Goal: Transaction & Acquisition: Purchase product/service

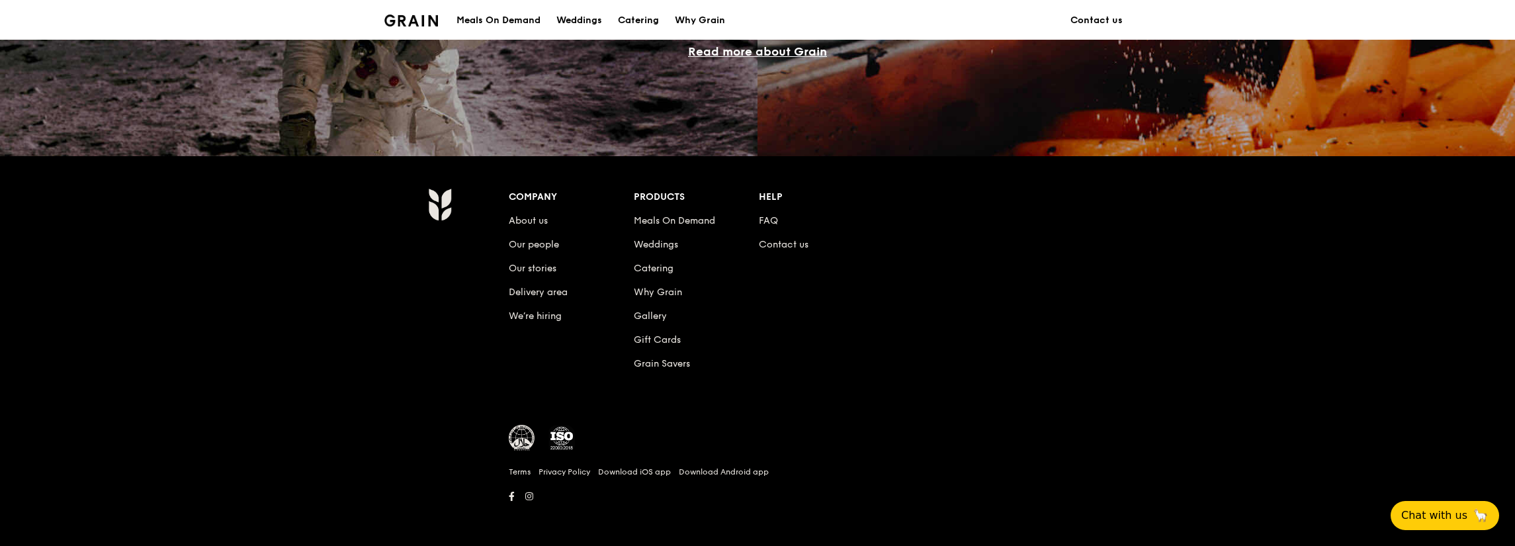
scroll to position [1146, 0]
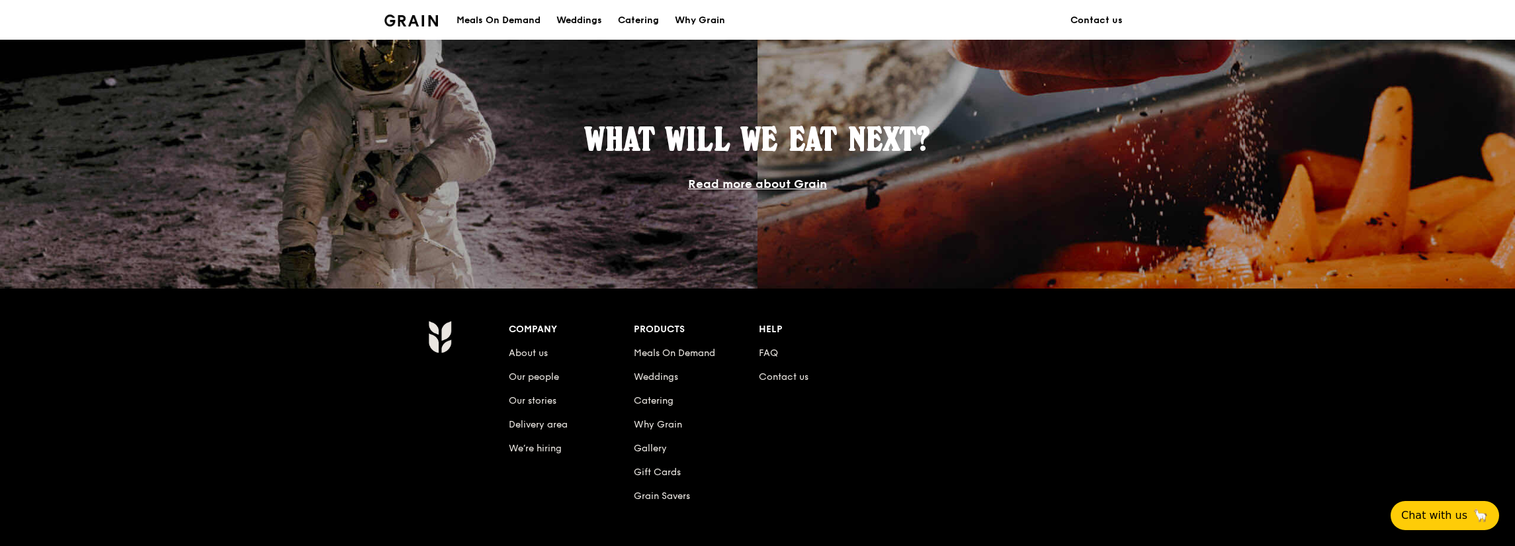
click at [502, 22] on div "Meals On Demand" at bounding box center [499, 21] width 84 height 40
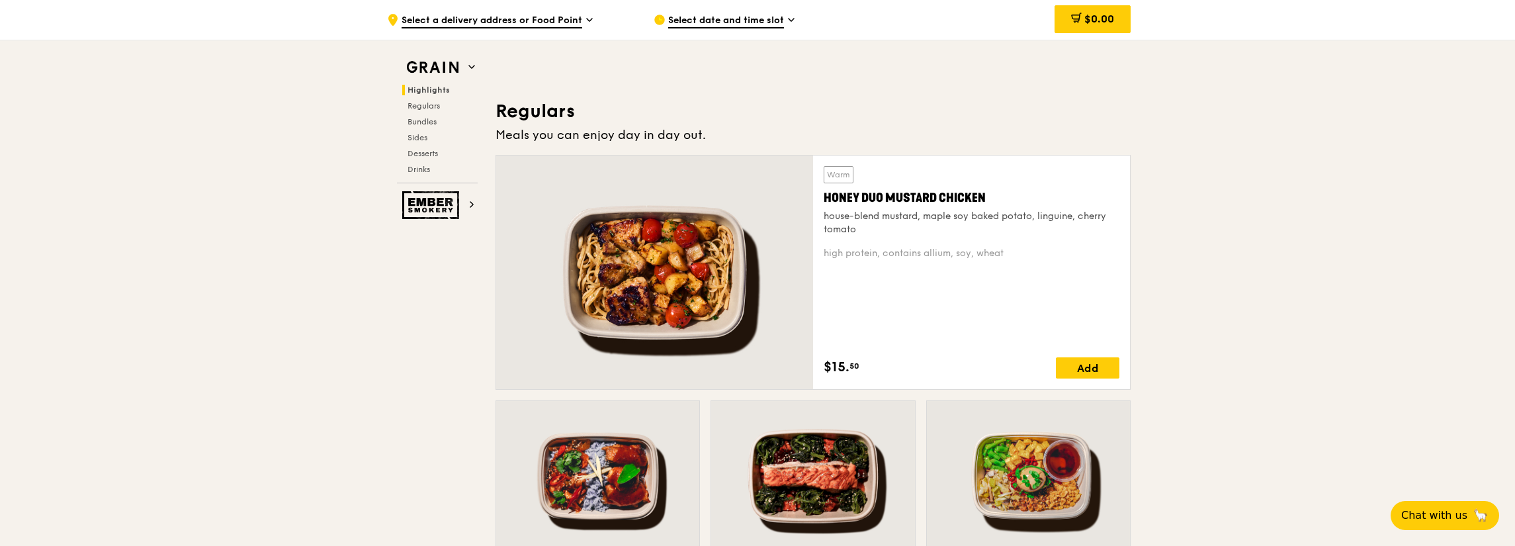
scroll to position [993, 0]
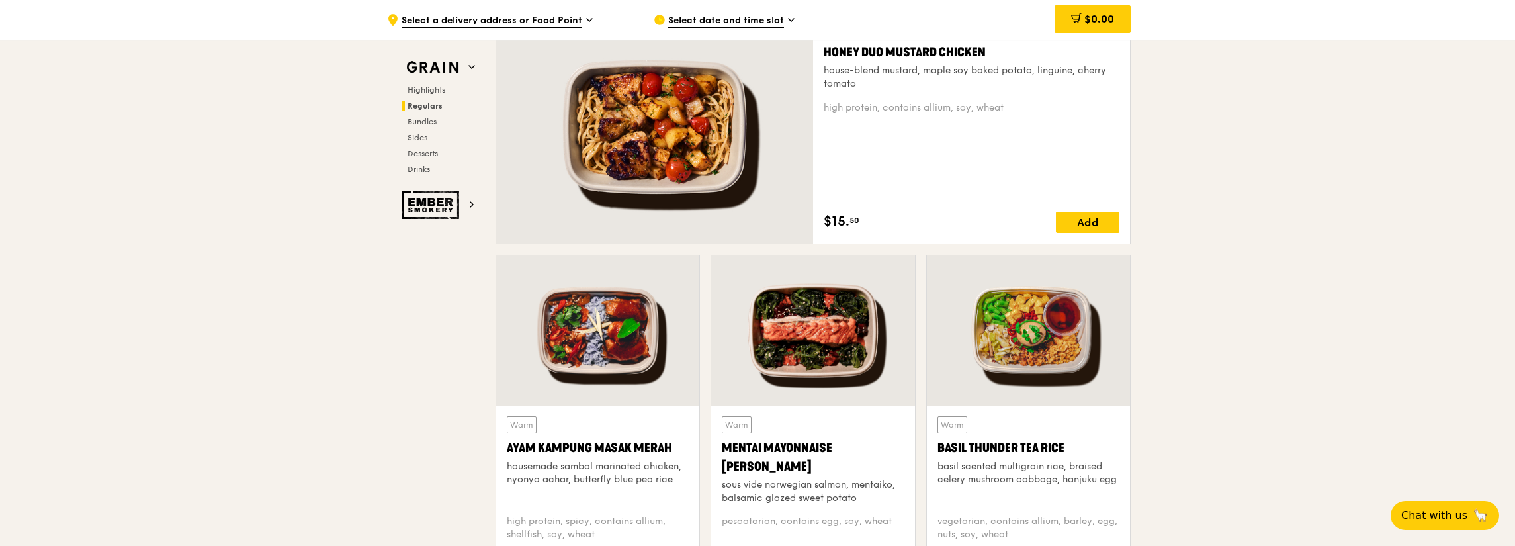
click at [1025, 345] on div at bounding box center [1028, 330] width 203 height 150
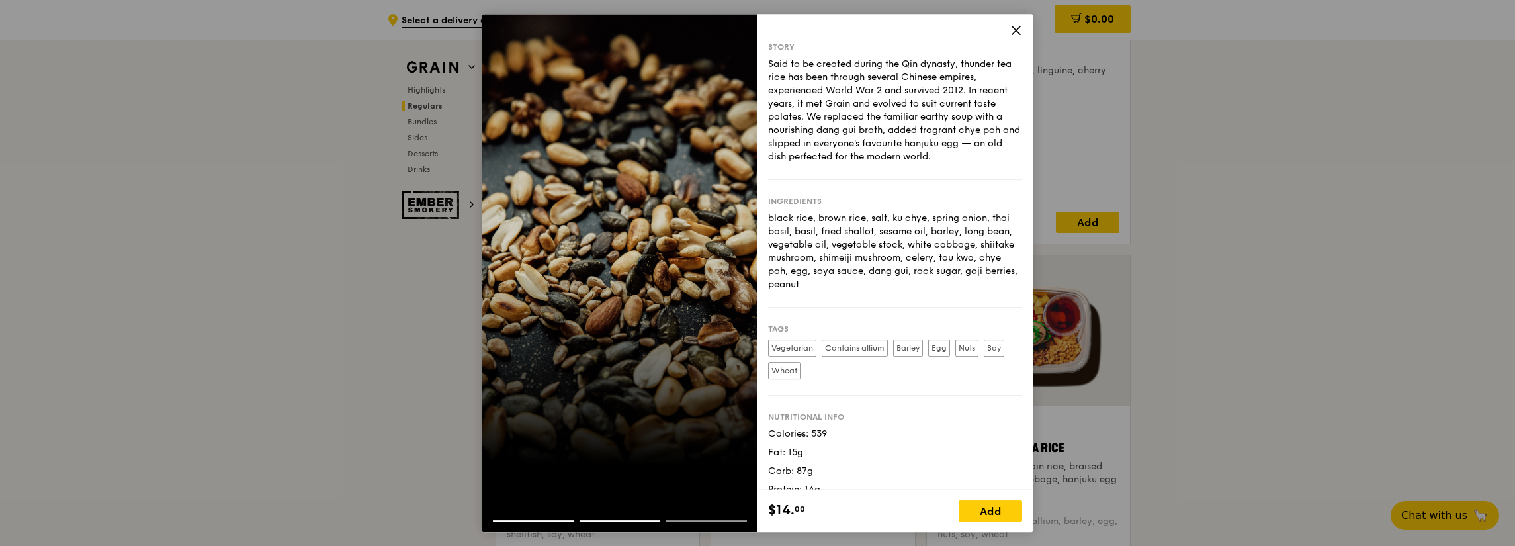
click at [1329, 207] on div "Story Said to be created during the Qin dynasty, thunder tea rice has been thro…" at bounding box center [757, 273] width 1515 height 546
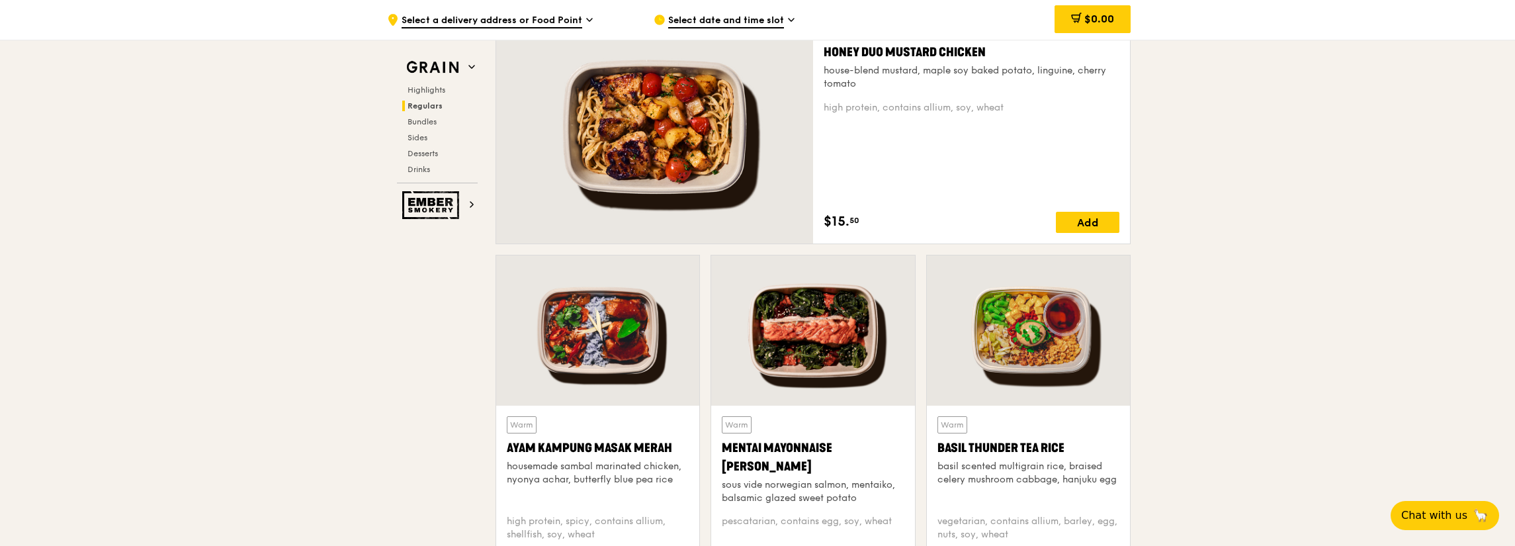
click at [1080, 339] on div at bounding box center [1028, 330] width 203 height 150
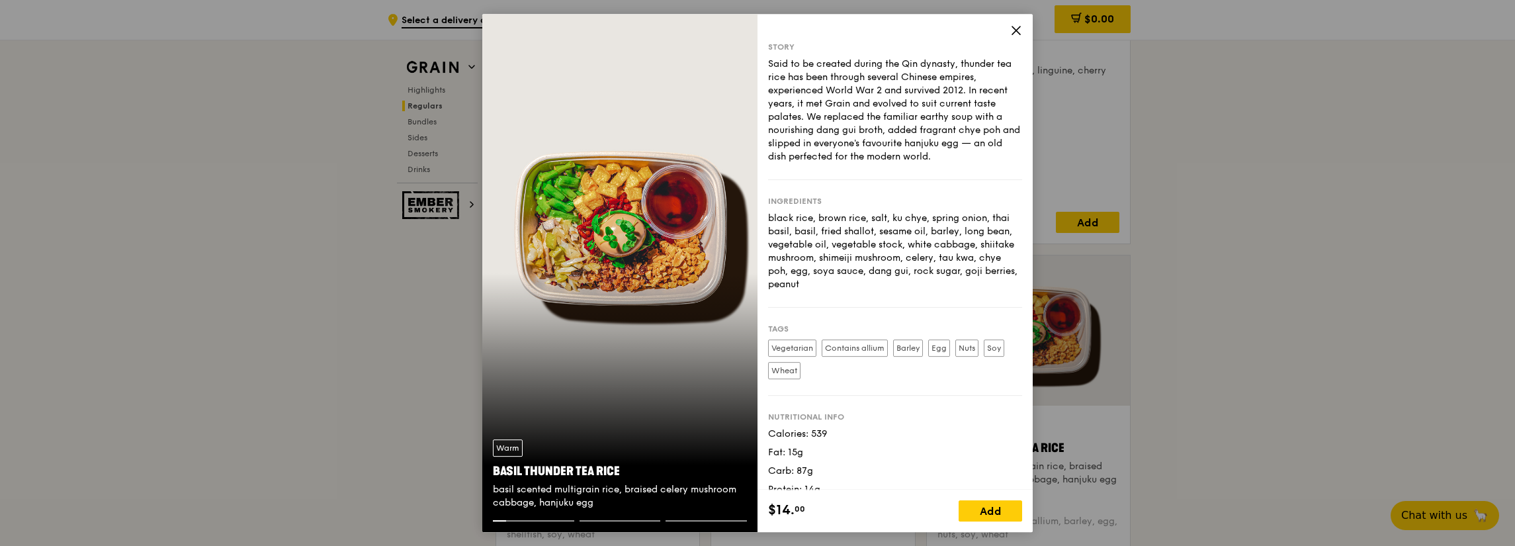
click at [603, 227] on div "Warm Basil Thunder Tea [PERSON_NAME] scented multigrain rice, braised celery mu…" at bounding box center [619, 273] width 275 height 519
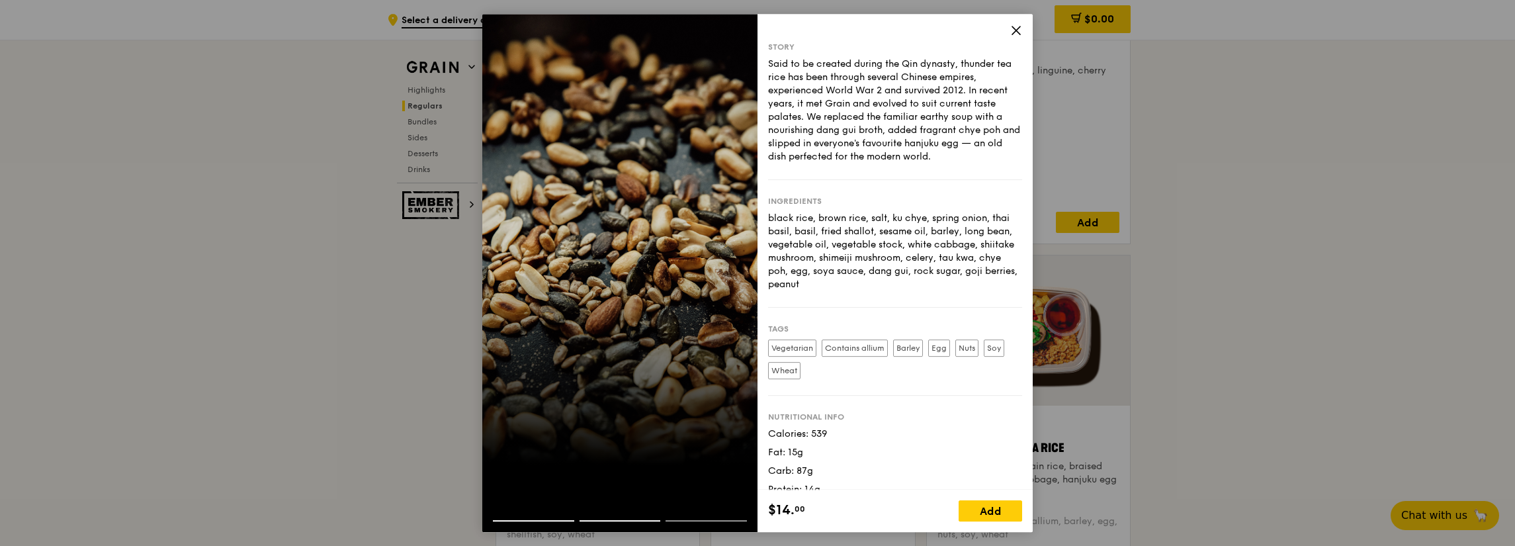
click at [558, 473] on div at bounding box center [619, 273] width 275 height 519
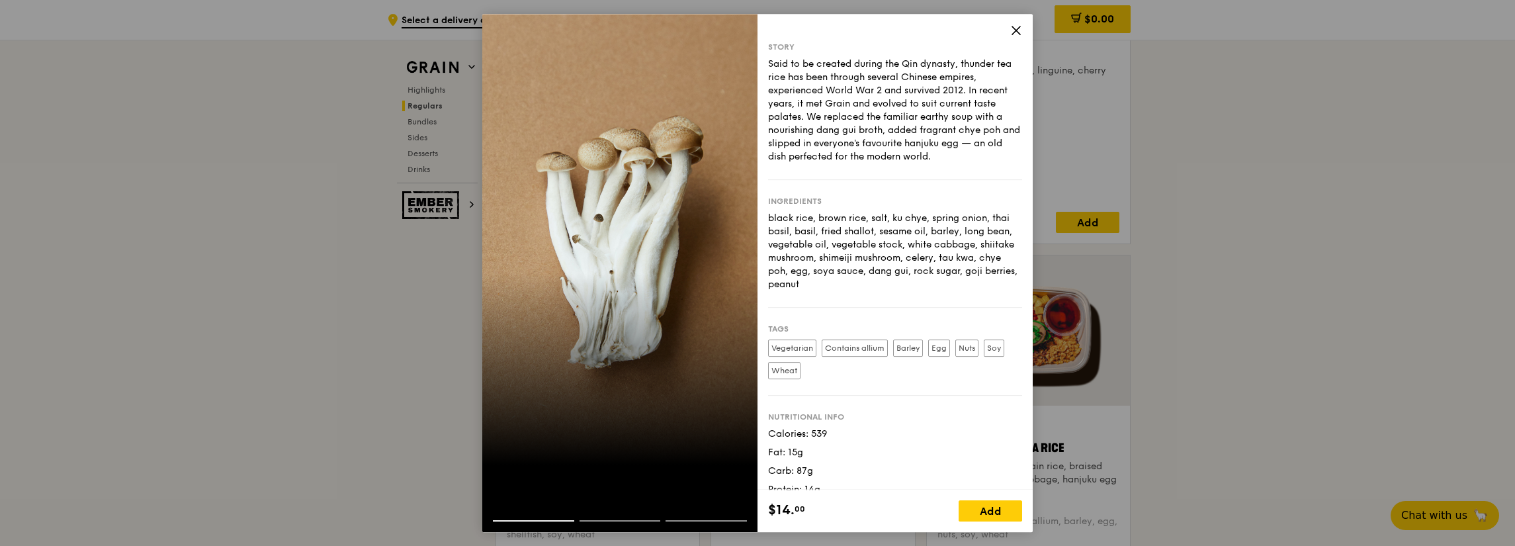
click at [600, 308] on div at bounding box center [619, 273] width 275 height 519
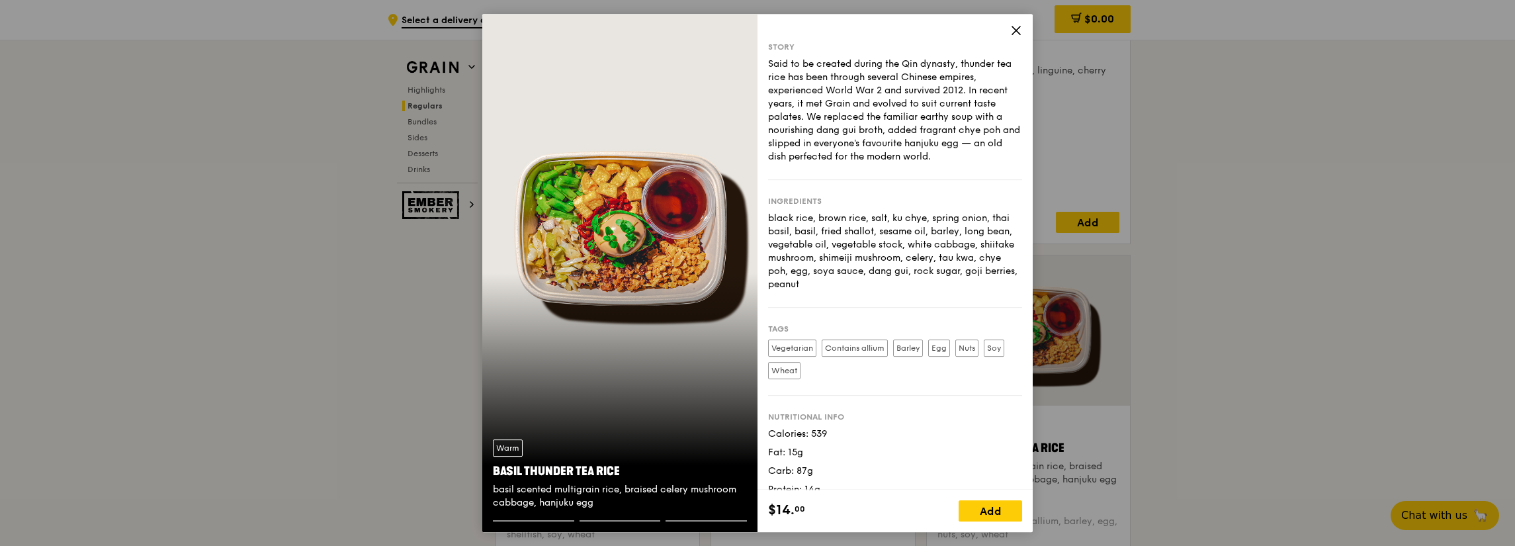
drag, startPoint x: 605, startPoint y: 244, endPoint x: 573, endPoint y: 239, distance: 32.1
click at [573, 239] on div "Warm Basil Thunder Tea [PERSON_NAME] scented multigrain rice, braised celery mu…" at bounding box center [619, 273] width 275 height 519
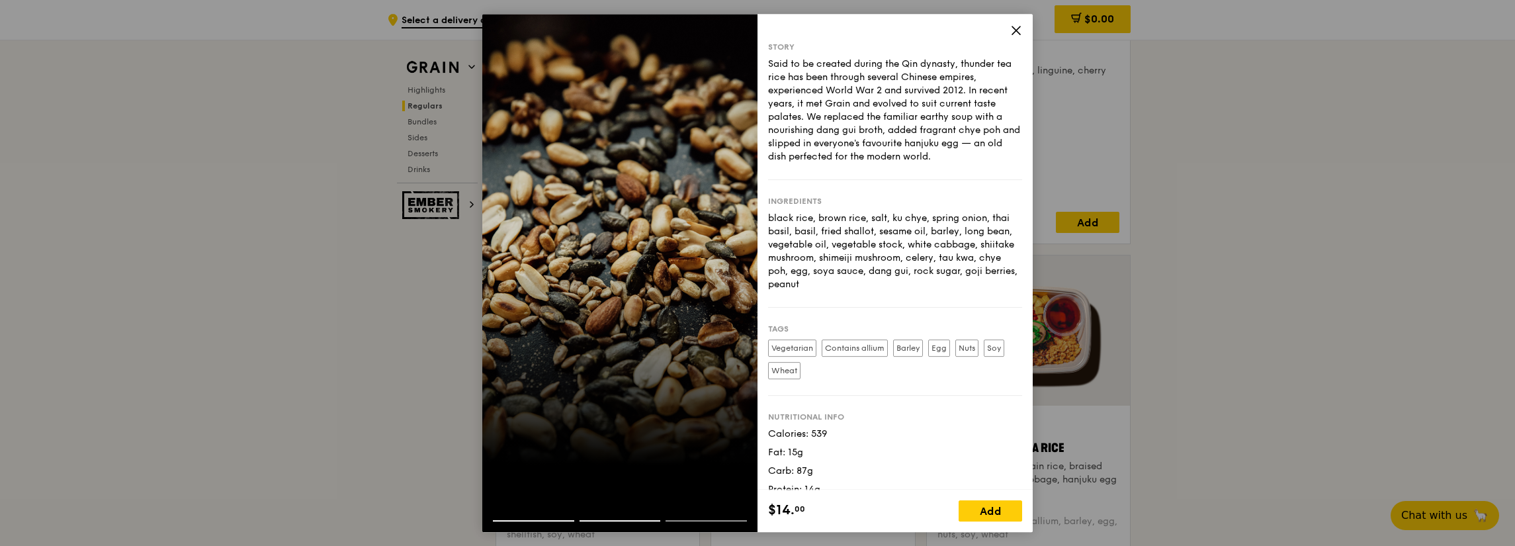
click at [630, 337] on div at bounding box center [619, 273] width 275 height 519
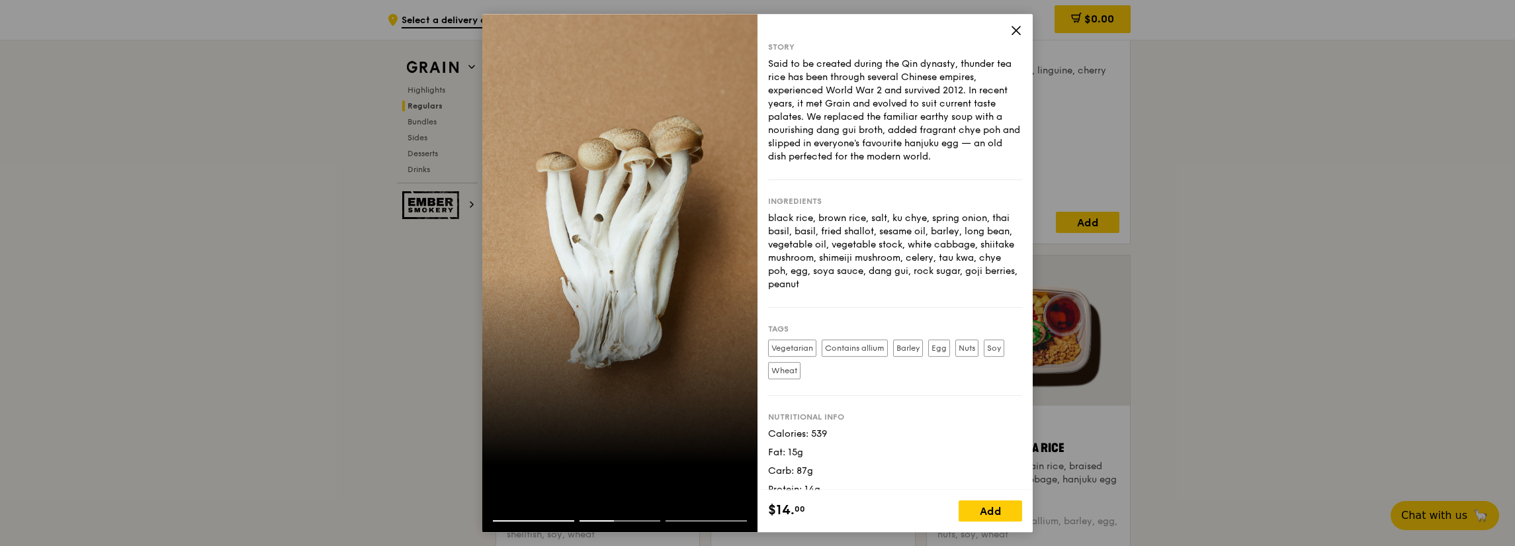
click at [1020, 30] on icon at bounding box center [1016, 30] width 12 height 12
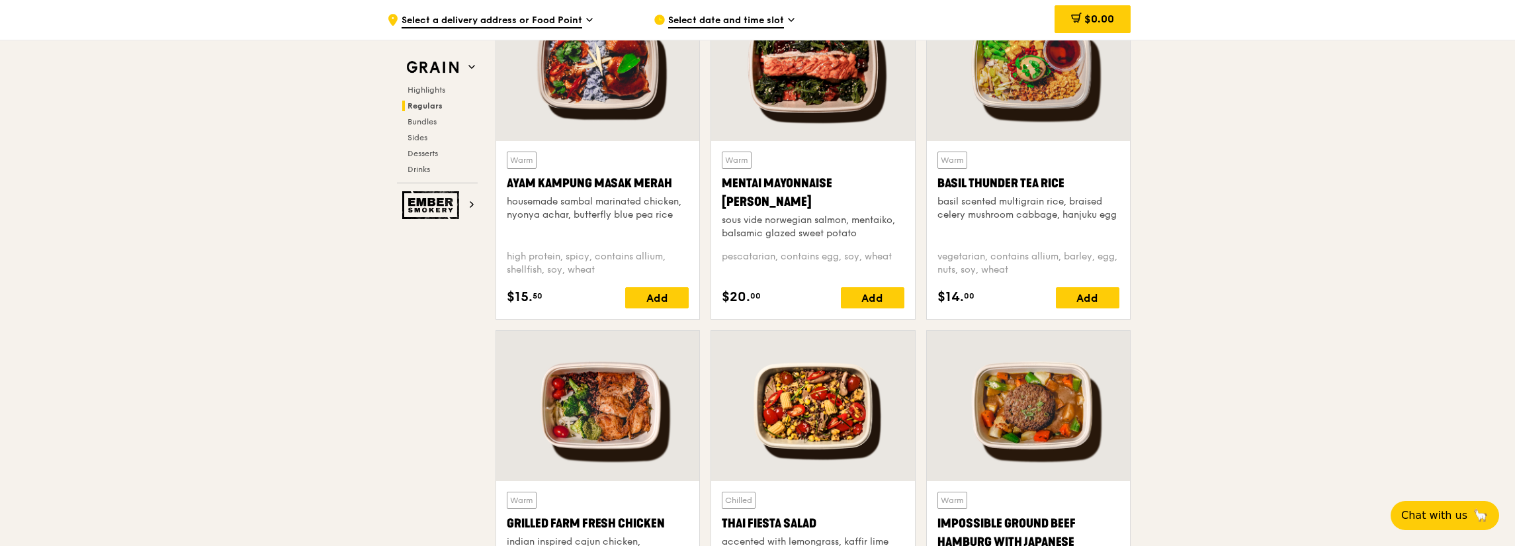
scroll to position [1390, 0]
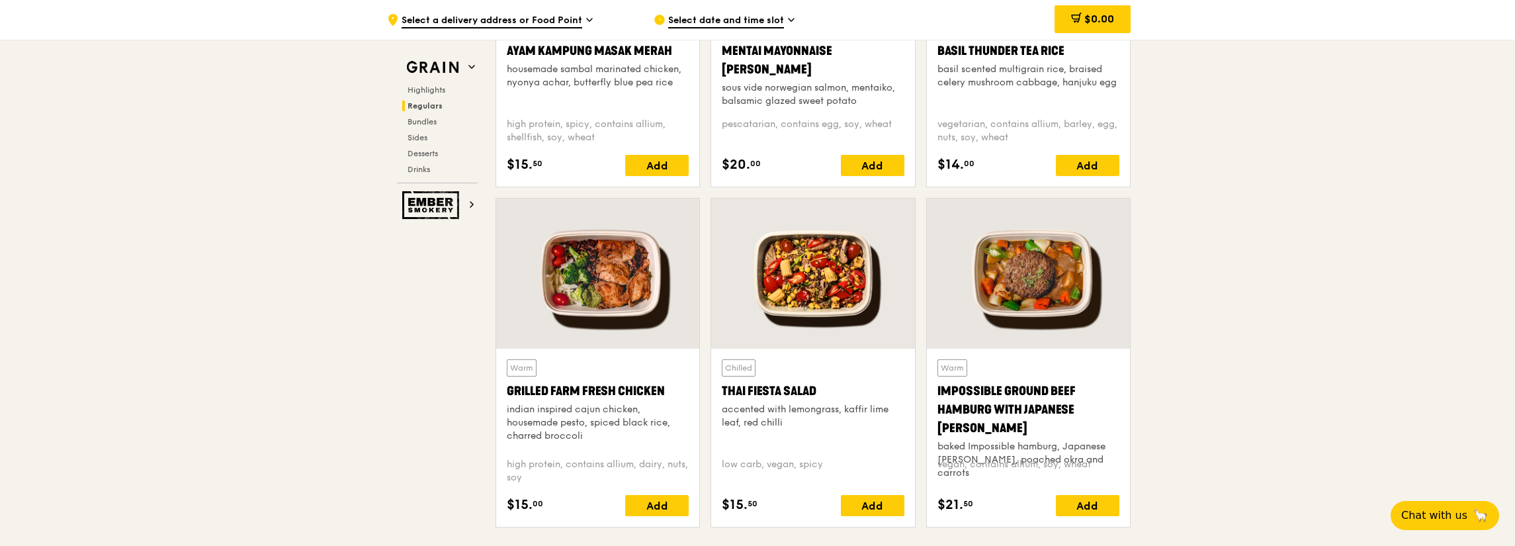
click at [791, 301] on div at bounding box center [812, 274] width 203 height 150
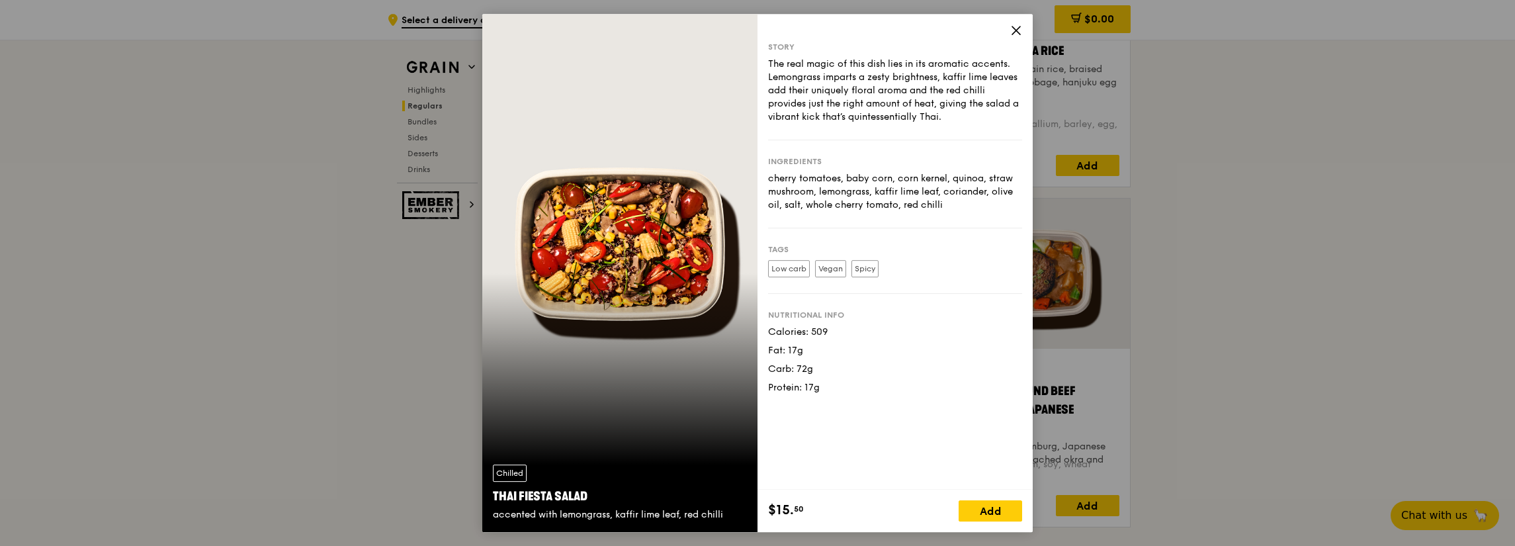
click at [1018, 35] on icon at bounding box center [1016, 30] width 12 height 12
